Goal: Information Seeking & Learning: Learn about a topic

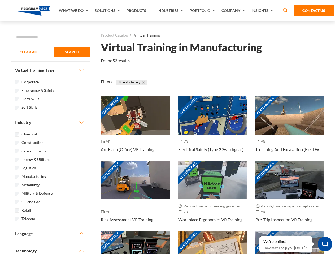
click at [74, 11] on link "What We Do" at bounding box center [74, 10] width 36 height 21
click at [108, 11] on link "Solutions" at bounding box center [108, 10] width 32 height 21
click at [171, 11] on link "Industries" at bounding box center [170, 10] width 32 height 21
click at [234, 11] on link "Company" at bounding box center [234, 10] width 30 height 21
click at [263, 11] on link "Insights" at bounding box center [263, 10] width 28 height 21
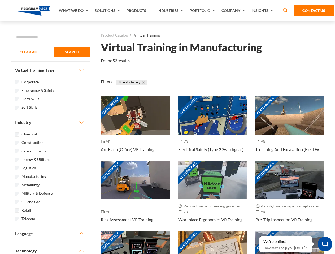
click at [0, 0] on div "Blog White Papers News" at bounding box center [0, 0] width 0 height 0
click at [0, 0] on strong "How Virtual Learning Can Enhance Workforce Productivity: A Guide for L&D Manage…" at bounding box center [0, 0] width 0 height 0
click at [325, 244] on span "Minimize live chat window" at bounding box center [324, 244] width 19 height 19
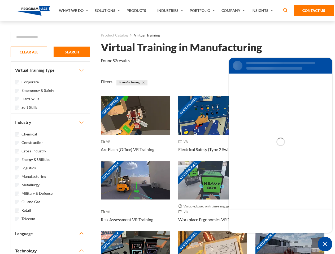
click at [259, 237] on div "Customizable" at bounding box center [289, 250] width 69 height 39
